Goal: Task Accomplishment & Management: Manage account settings

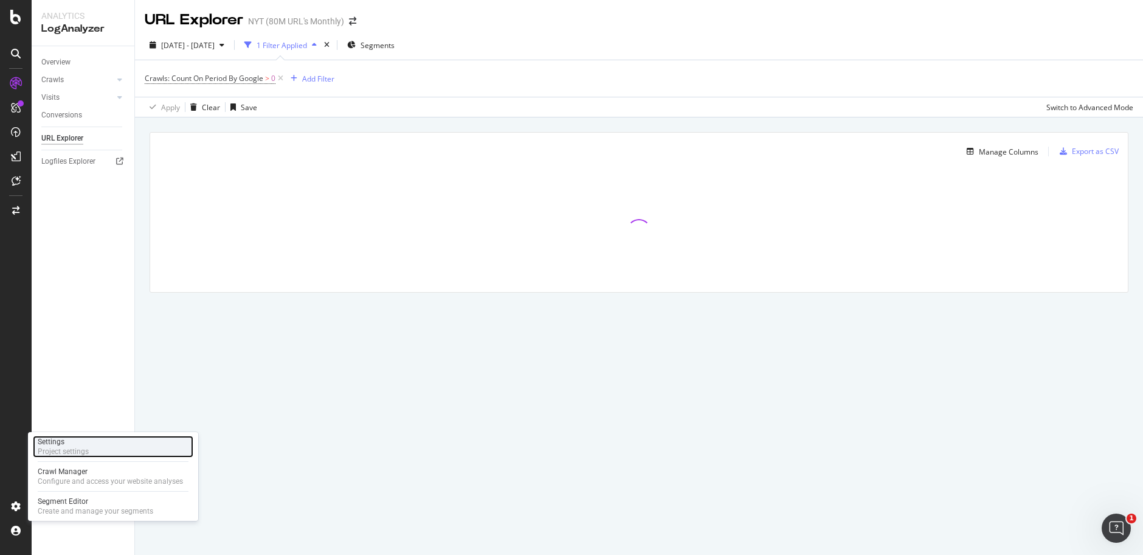
click at [74, 448] on div "Project settings" at bounding box center [63, 451] width 51 height 10
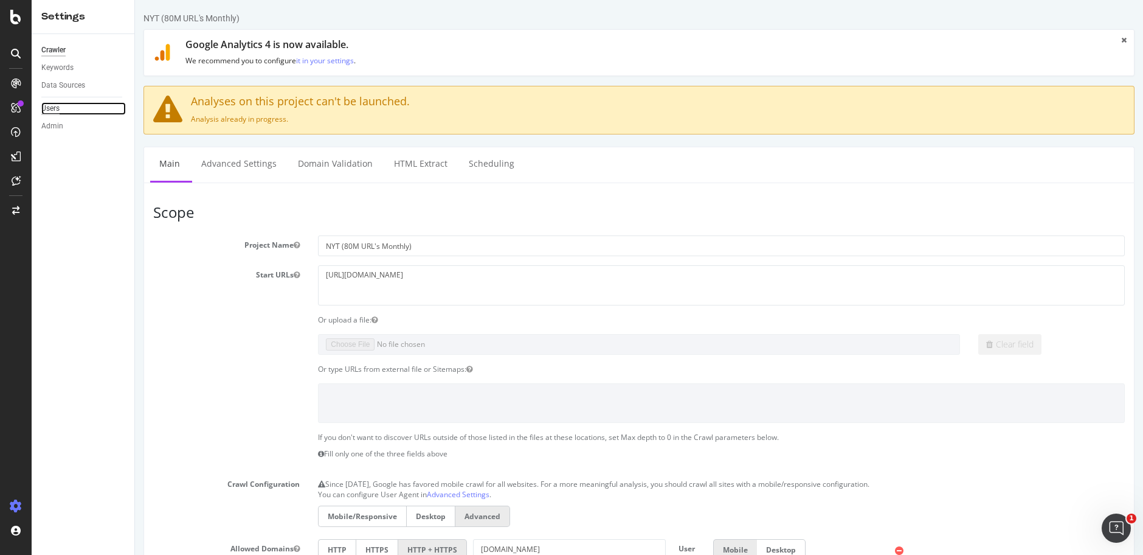
click at [52, 109] on div "Users" at bounding box center [50, 108] width 18 height 13
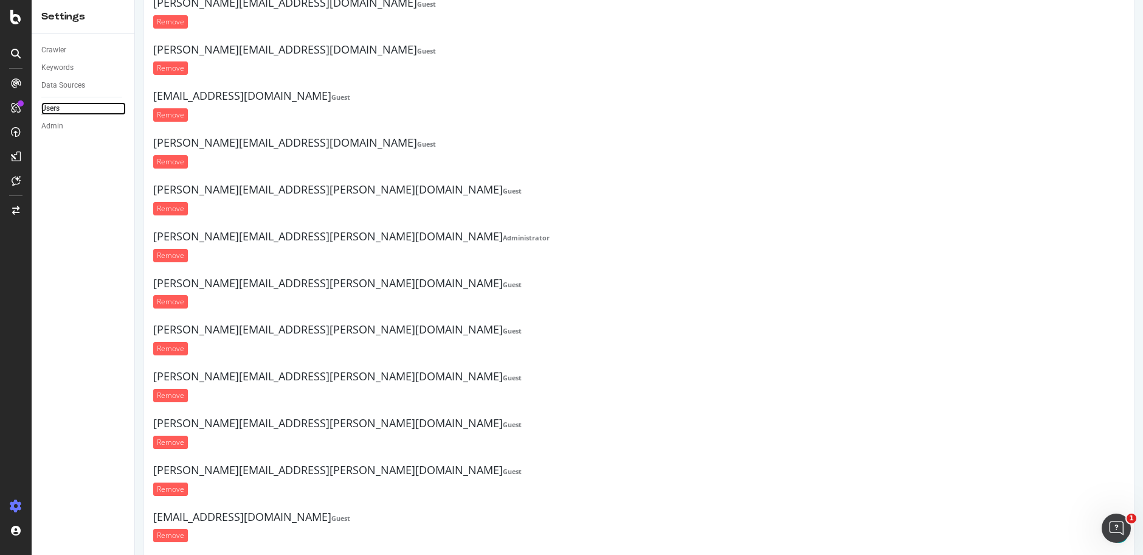
scroll to position [363, 0]
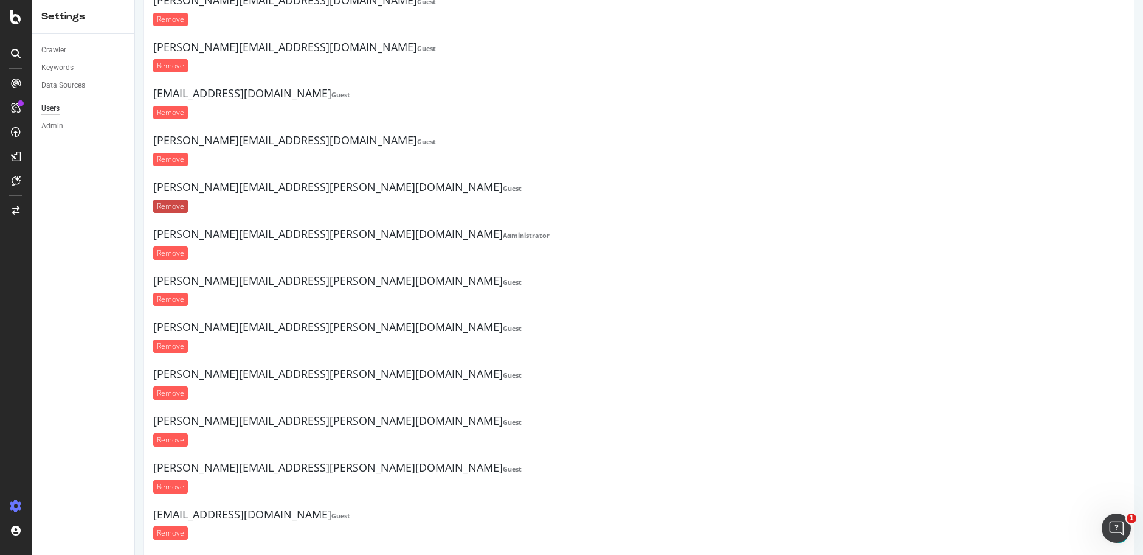
click at [176, 201] on input "Remove" at bounding box center [170, 206] width 35 height 13
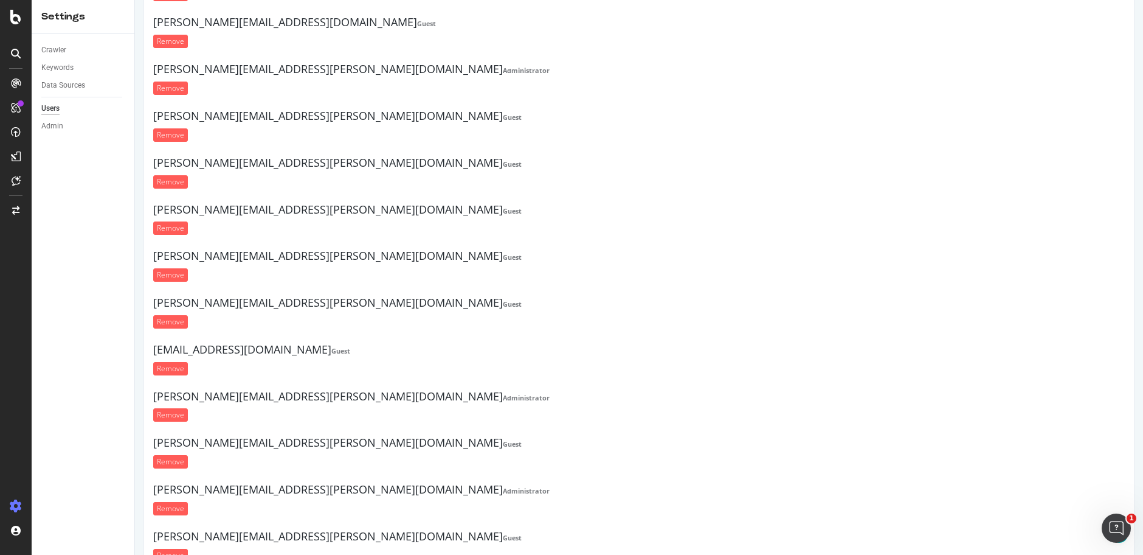
scroll to position [524, 0]
click at [181, 220] on input "Remove" at bounding box center [170, 226] width 35 height 13
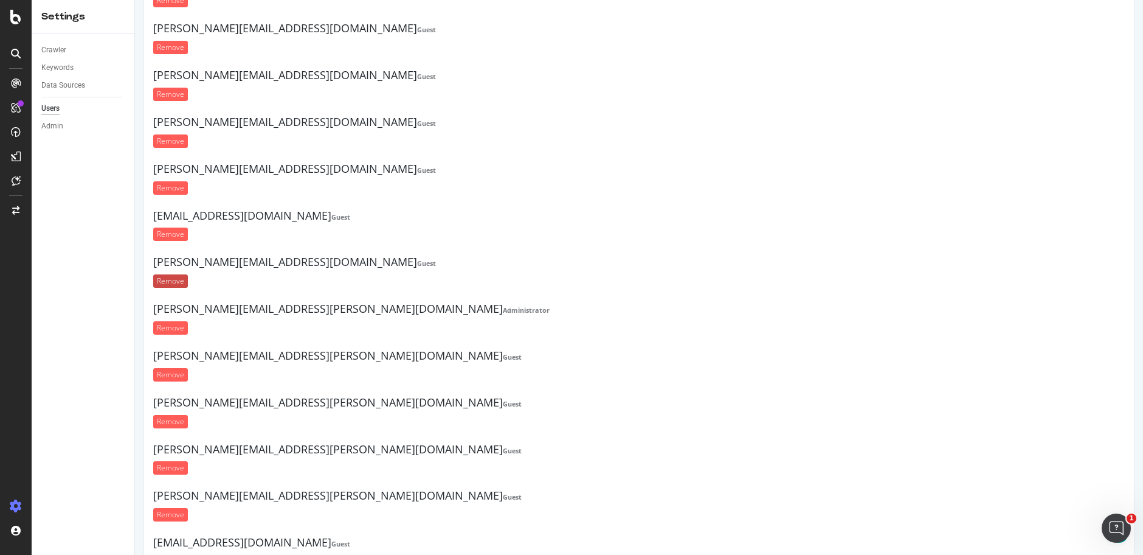
scroll to position [285, 0]
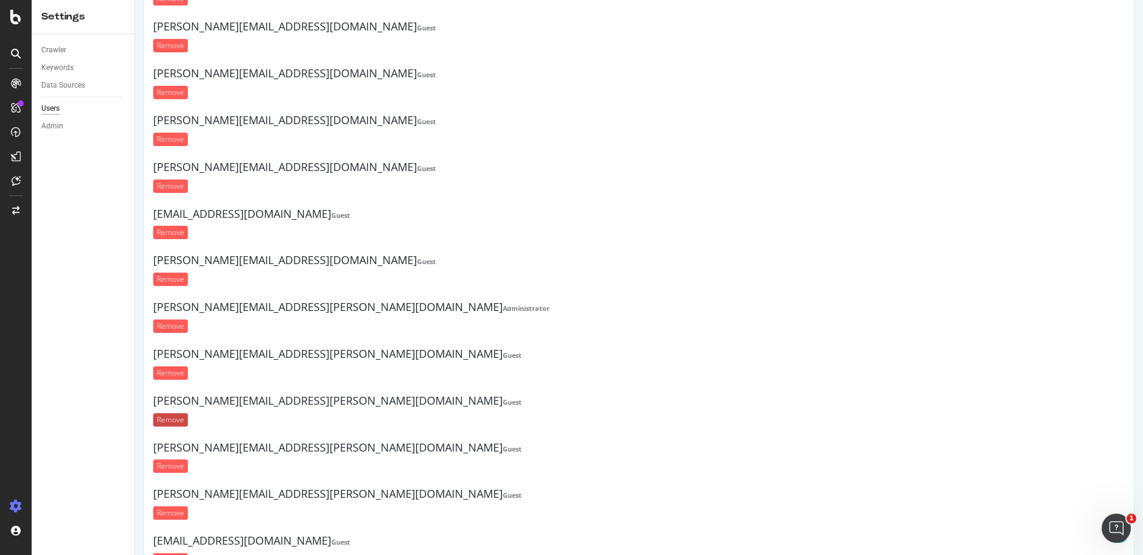
click at [170, 413] on input "Remove" at bounding box center [170, 419] width 35 height 13
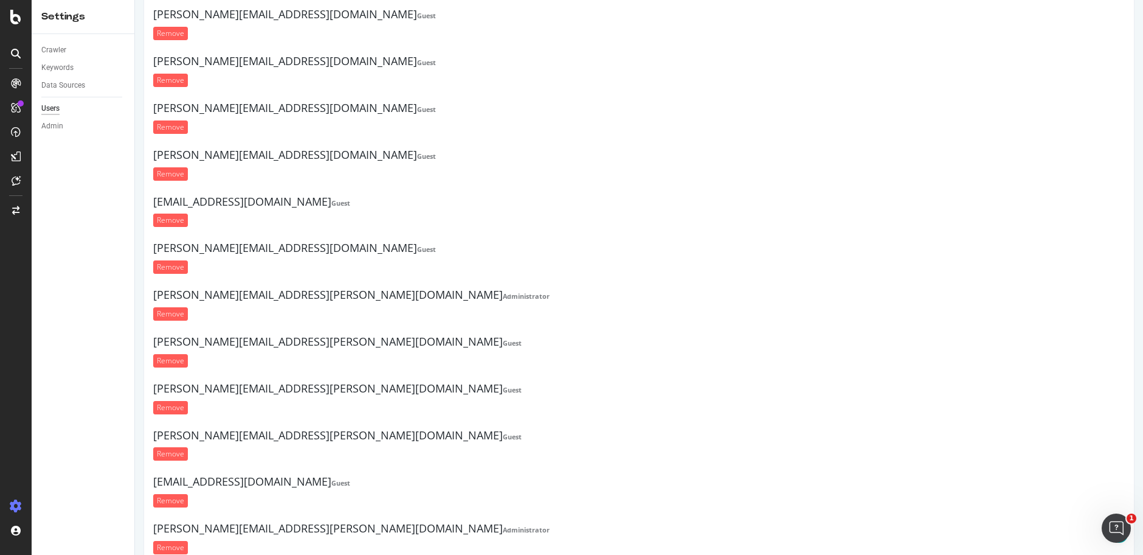
scroll to position [311, 0]
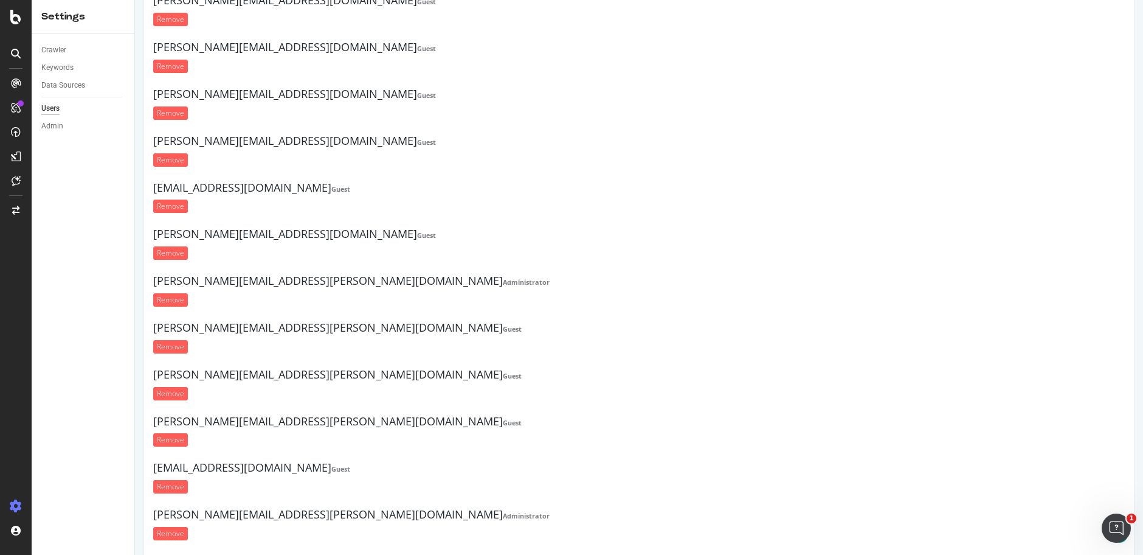
click at [168, 387] on input "Remove" at bounding box center [170, 393] width 35 height 13
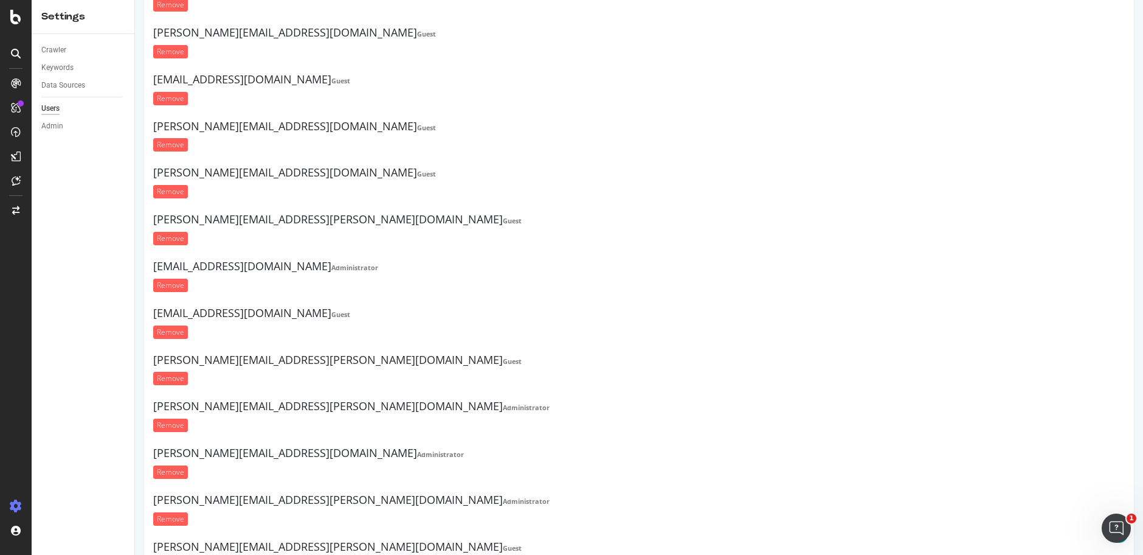
scroll to position [1272, 0]
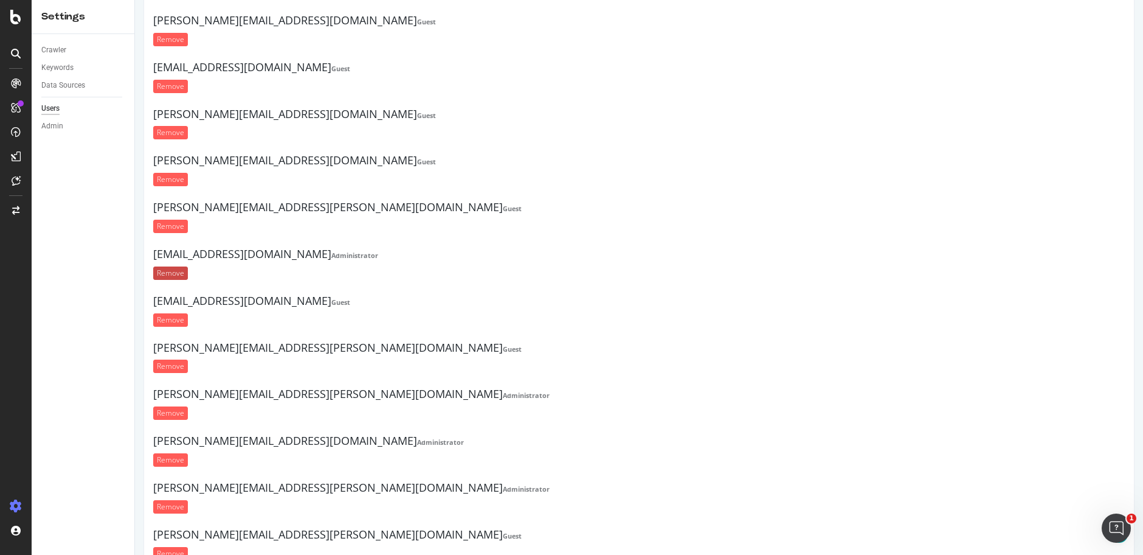
click at [178, 266] on input "Remove" at bounding box center [170, 272] width 35 height 13
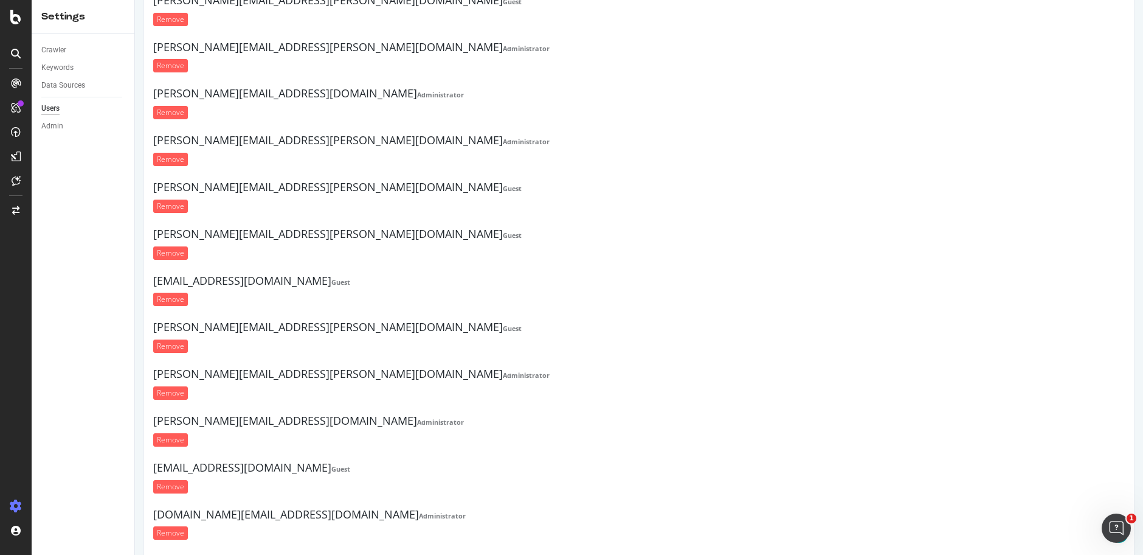
scroll to position [1570, 0]
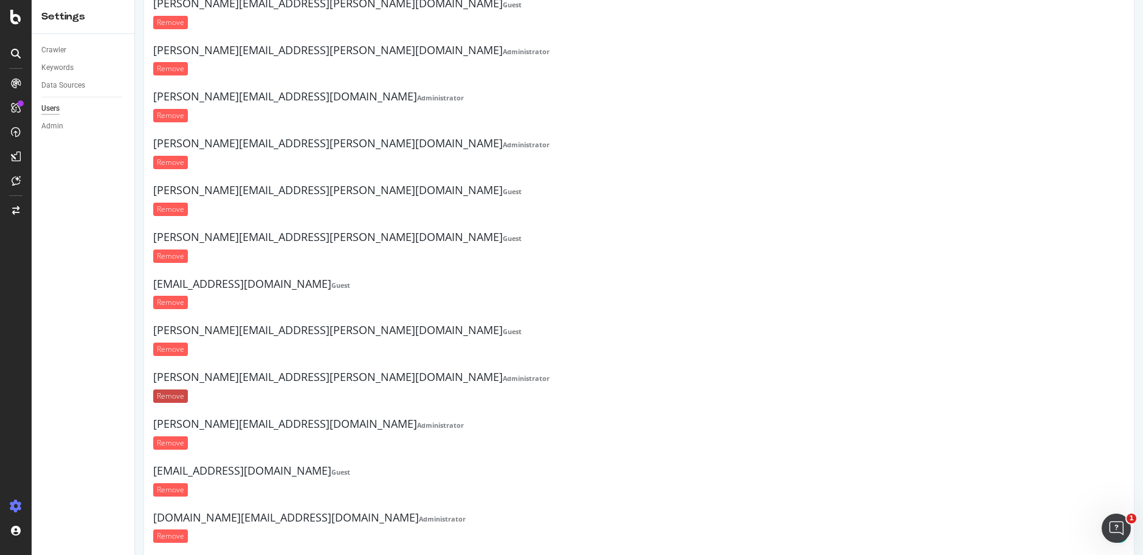
click at [177, 389] on input "Remove" at bounding box center [170, 395] width 35 height 13
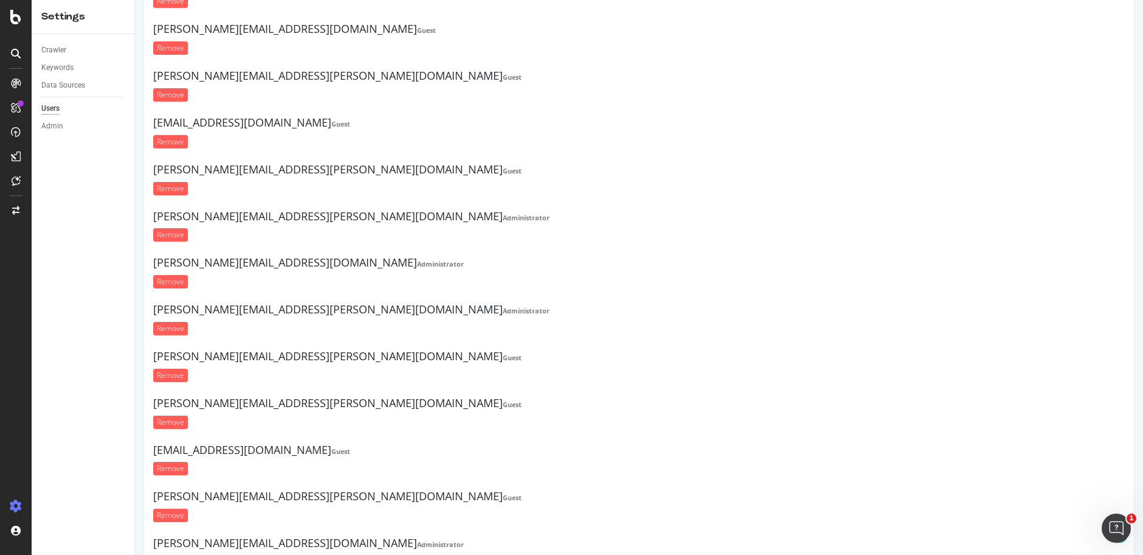
scroll to position [1404, 0]
click at [169, 321] on input "Remove" at bounding box center [170, 327] width 35 height 13
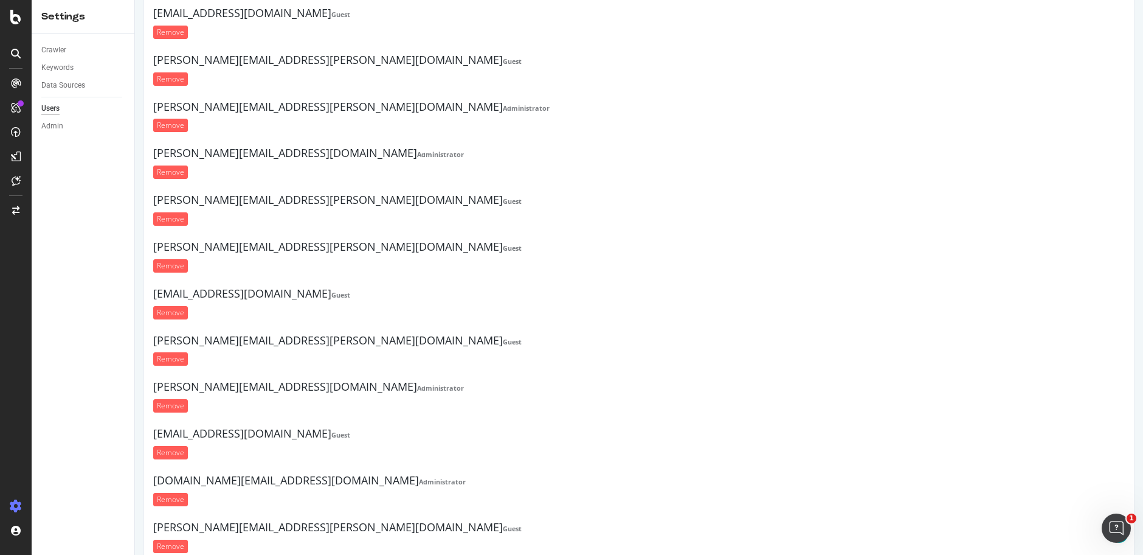
scroll to position [1516, 0]
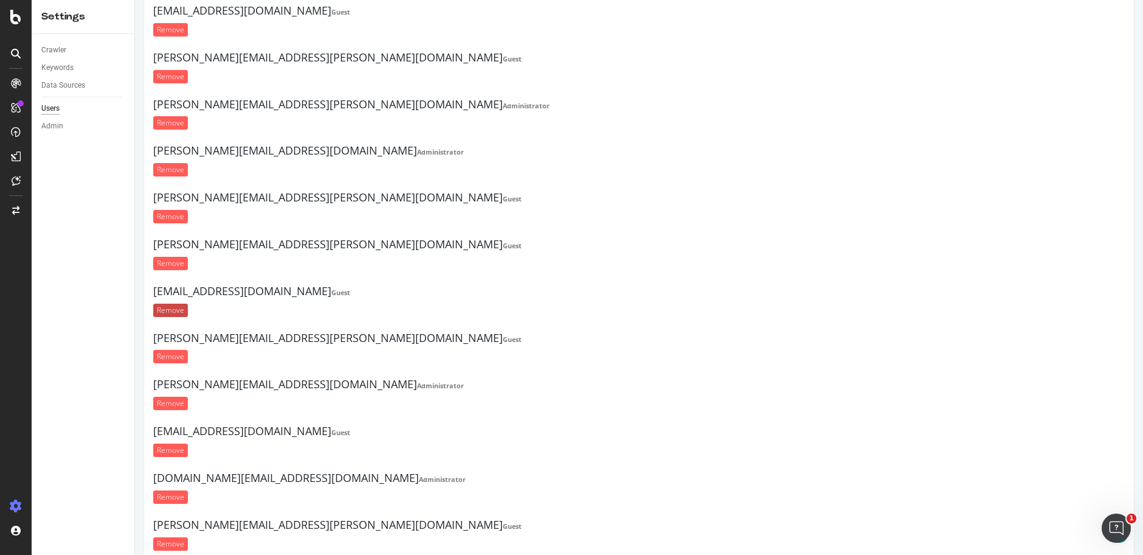
click at [170, 304] on input "Remove" at bounding box center [170, 310] width 35 height 13
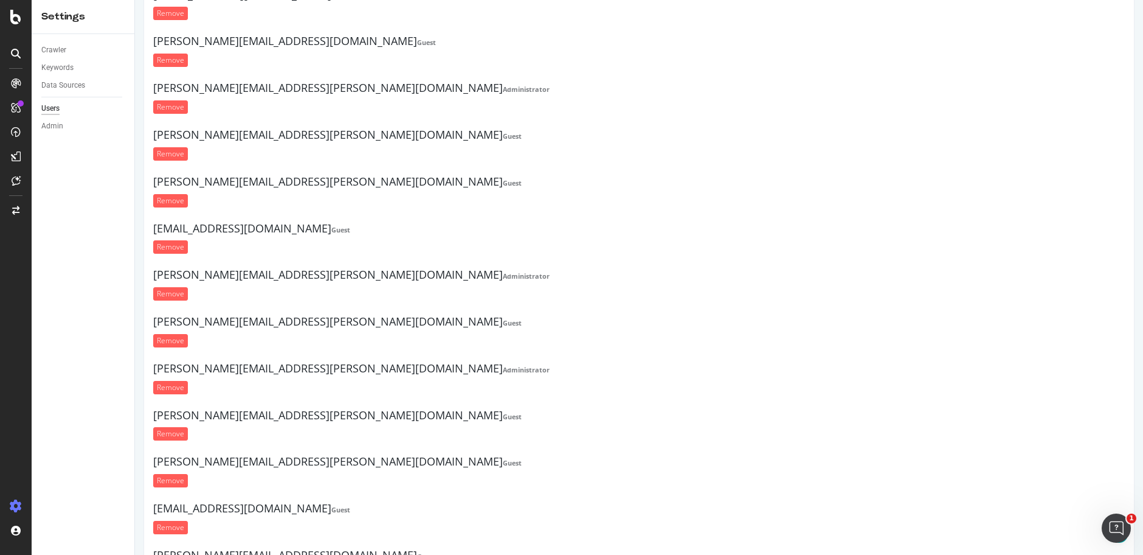
scroll to position [500, 0]
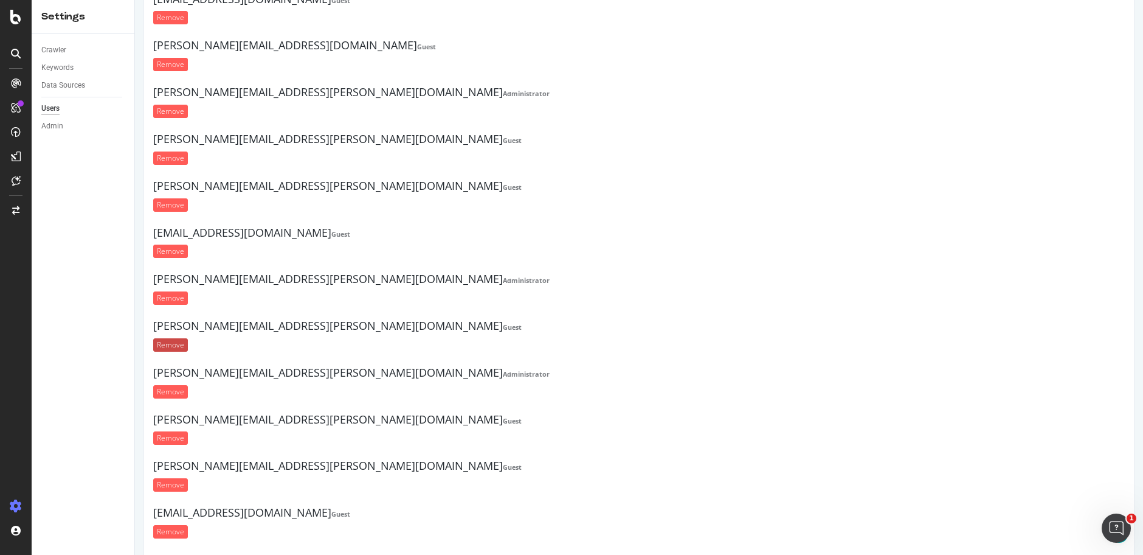
click at [166, 338] on input "Remove" at bounding box center [170, 344] width 35 height 13
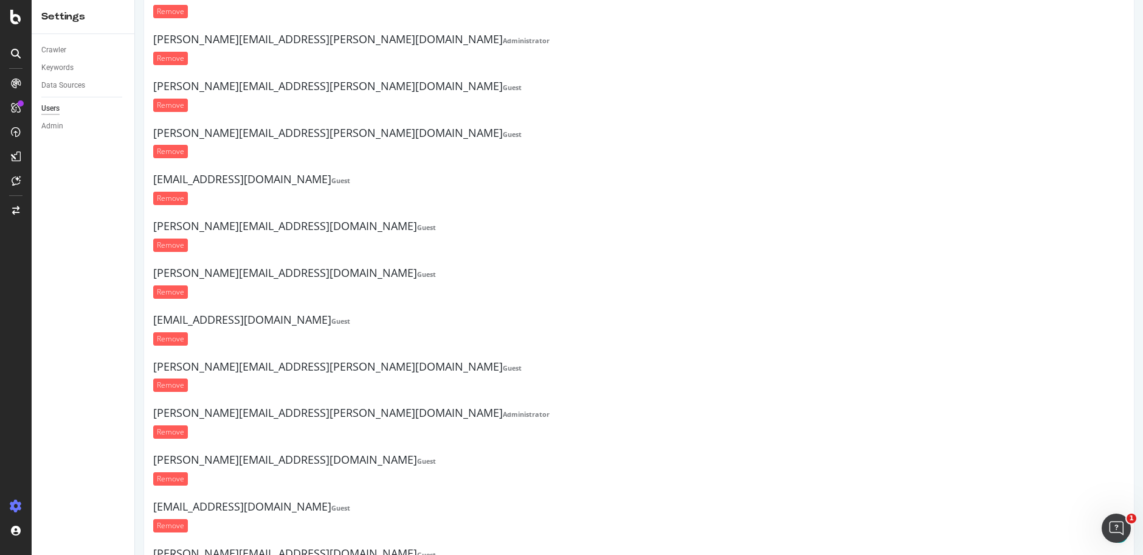
scroll to position [0, 0]
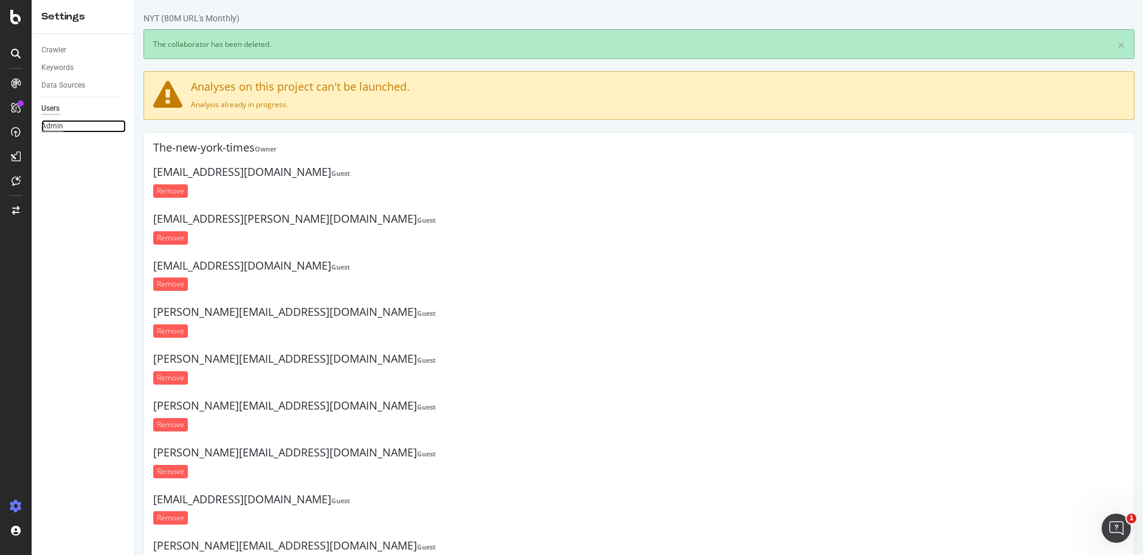
click at [47, 128] on div "Admin" at bounding box center [52, 126] width 22 height 13
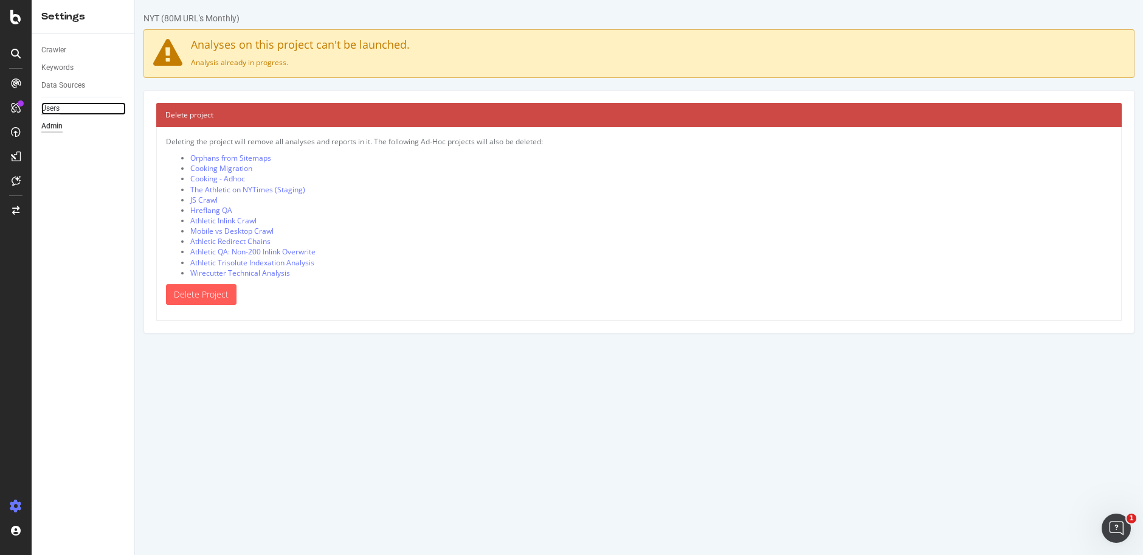
click at [52, 105] on div "Users" at bounding box center [50, 108] width 18 height 13
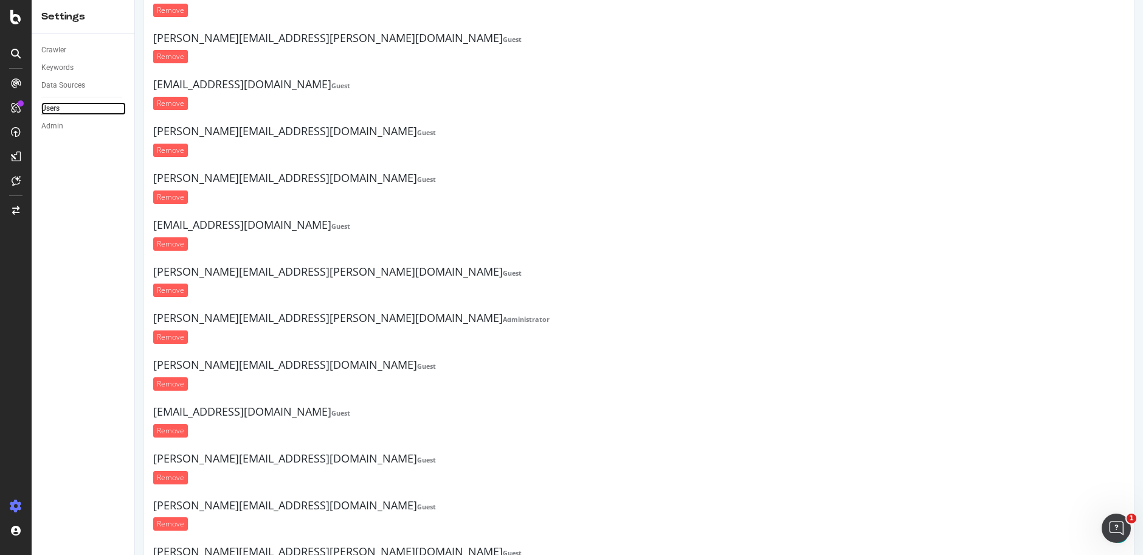
scroll to position [1554, 0]
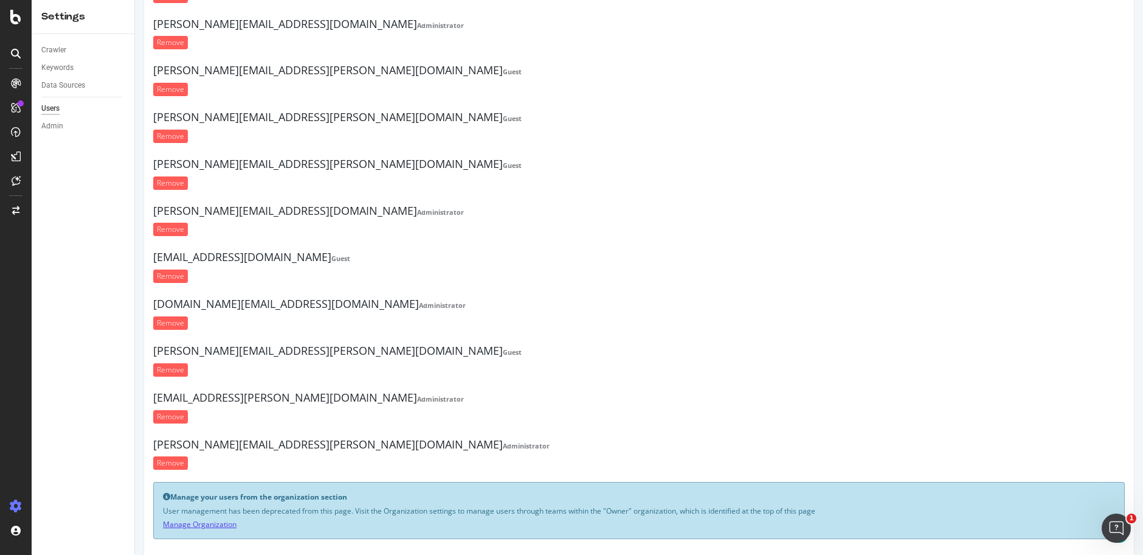
click at [219, 519] on link "Manage Organization" at bounding box center [200, 524] width 74 height 10
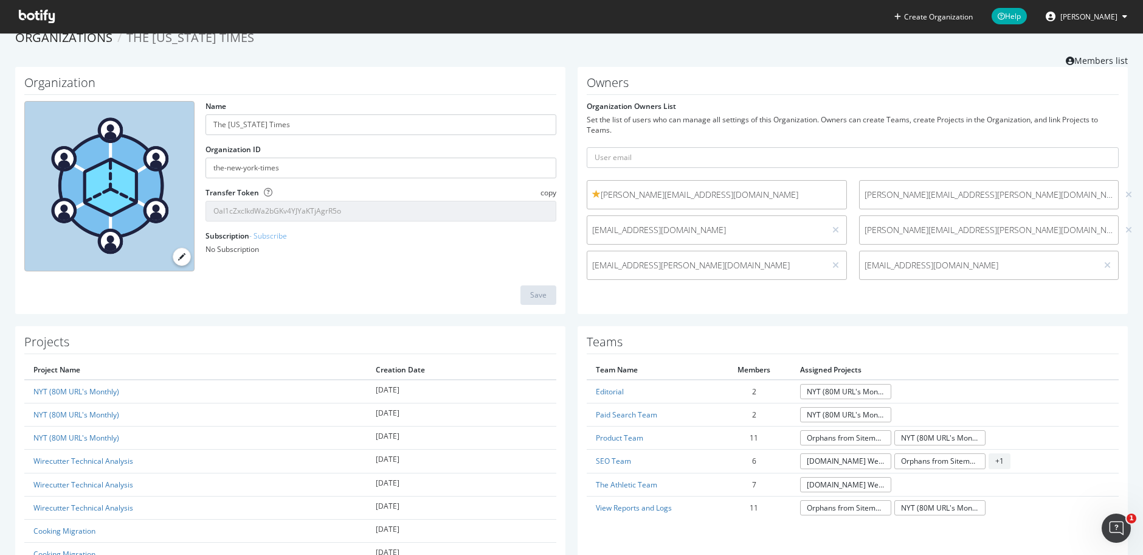
scroll to position [15, 0]
click at [718, 159] on input "text" at bounding box center [853, 158] width 532 height 21
paste input "lis.guirguis@nytimes.com"
type input "lis.guirguis@nytimes.com"
click at [1098, 148] on button "submit" at bounding box center [1108, 158] width 21 height 21
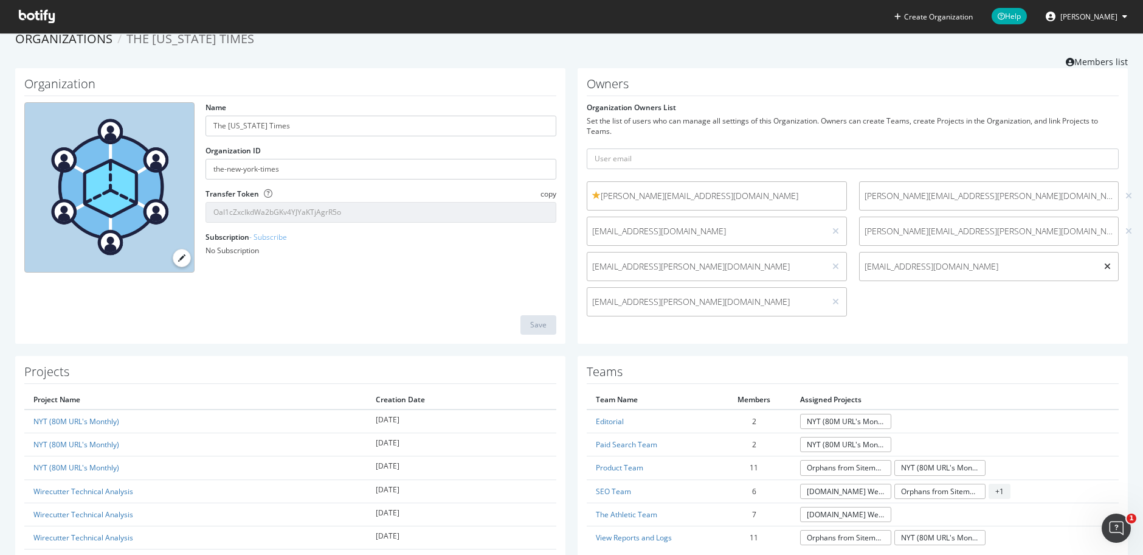
click at [1107, 266] on icon at bounding box center [1108, 266] width 7 height 9
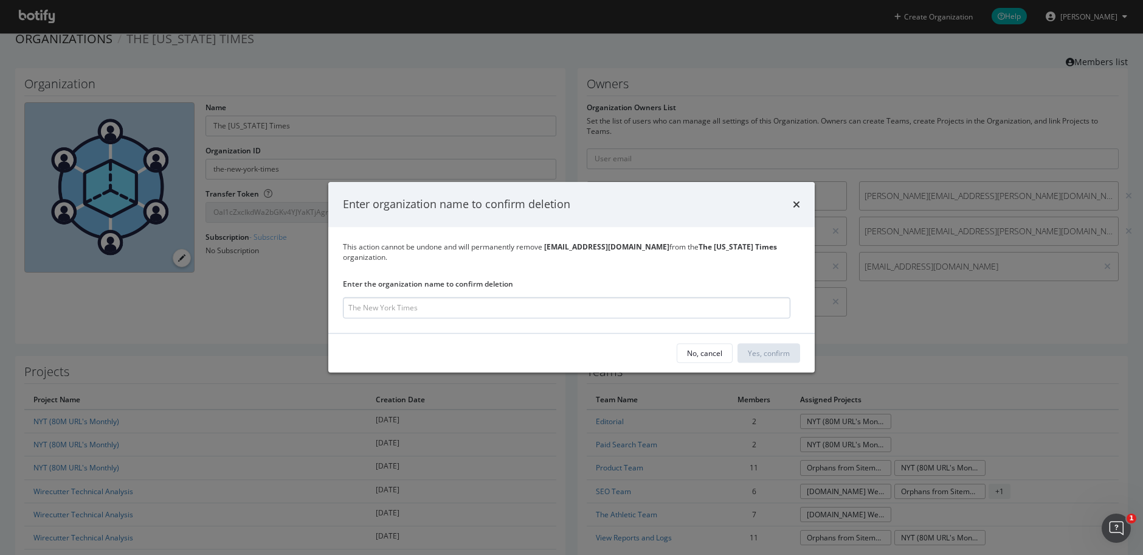
click at [633, 308] on input "modal" at bounding box center [567, 307] width 448 height 21
click at [503, 304] on input "chase.lyne@nytimes.com" at bounding box center [567, 307] width 448 height 21
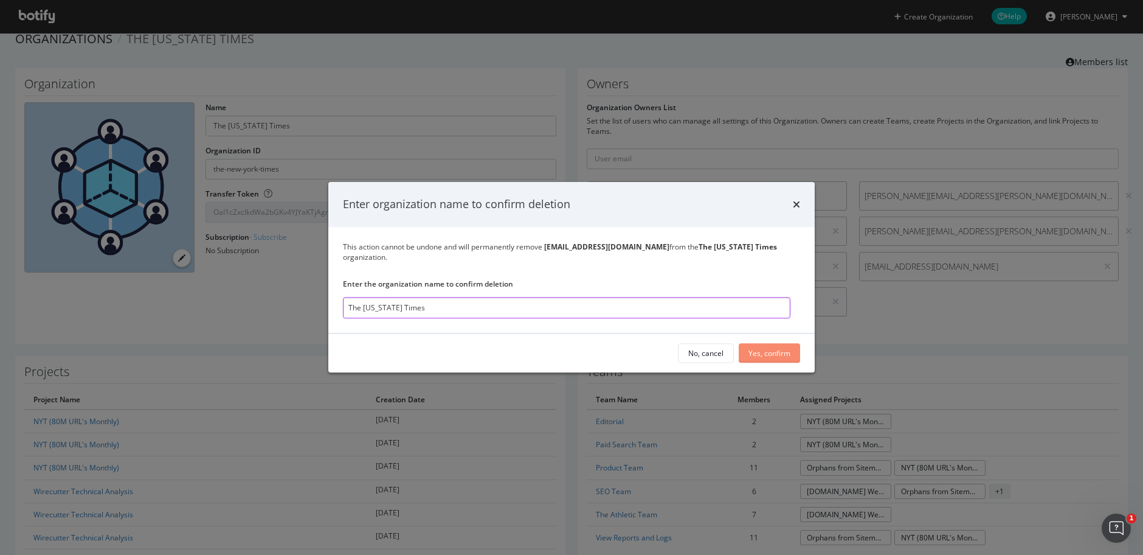
type input "The New York Times"
click at [783, 350] on div "Yes, confirm" at bounding box center [770, 353] width 42 height 10
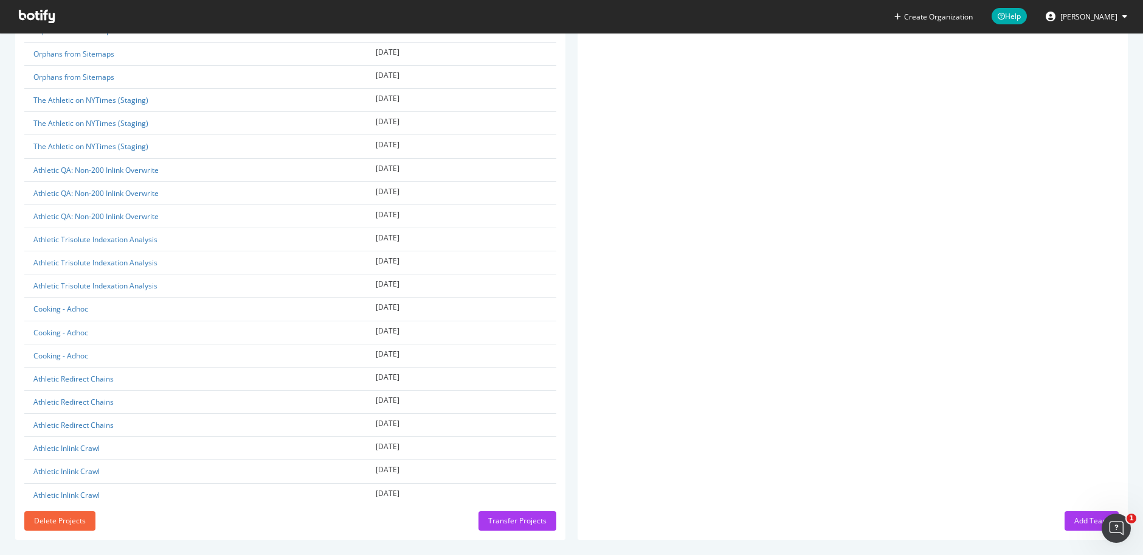
scroll to position [0, 0]
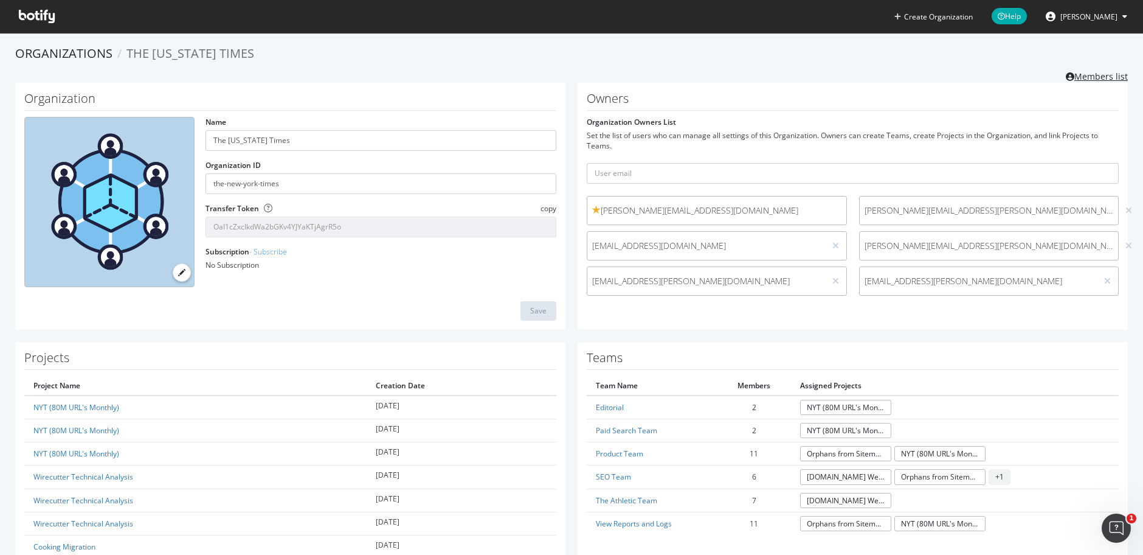
click at [1100, 75] on link "Members list" at bounding box center [1097, 75] width 62 height 15
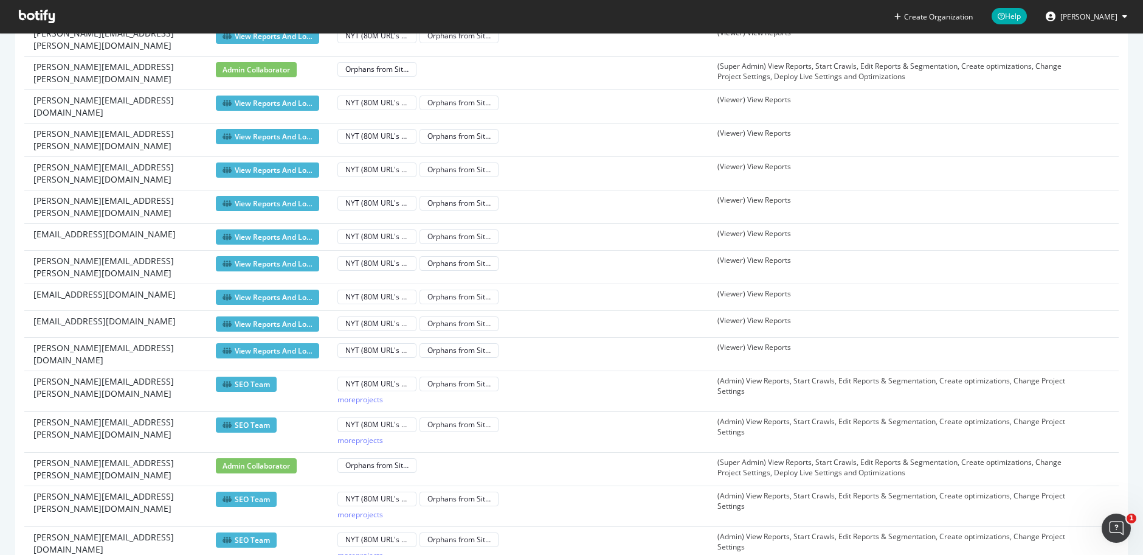
scroll to position [351, 0]
click at [356, 128] on td "NYT (80M URL's Monthly) Orphans from Sitemaps" at bounding box center [518, 138] width 380 height 33
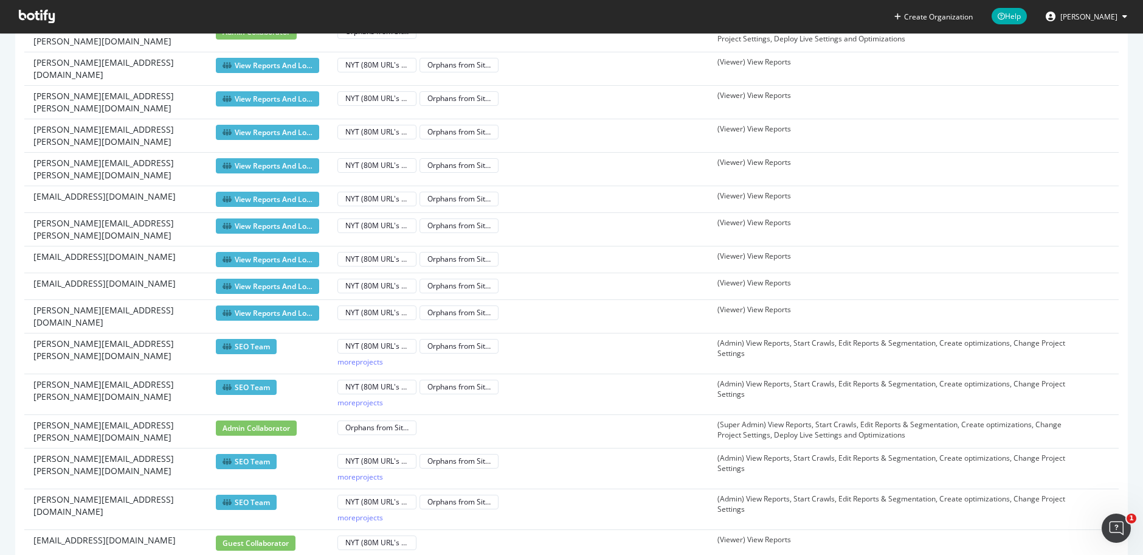
scroll to position [0, 0]
